Goal: Find specific page/section: Find specific page/section

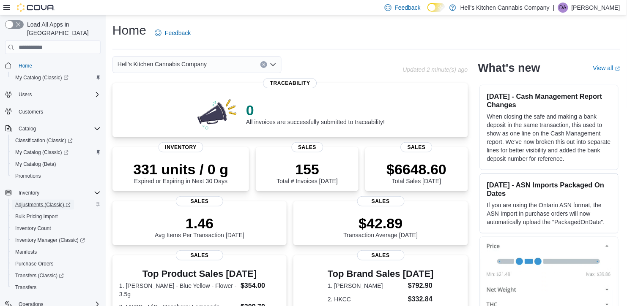
click at [42, 202] on span "Adjustments (Classic)" at bounding box center [42, 205] width 55 height 7
